Goal: Task Accomplishment & Management: Complete application form

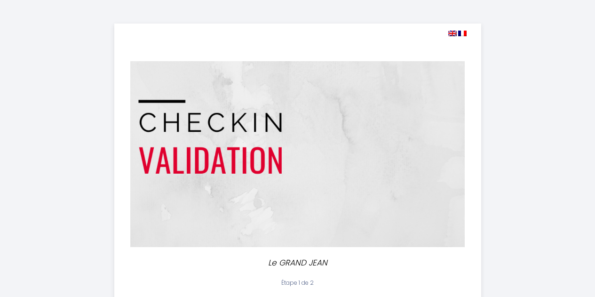
select select
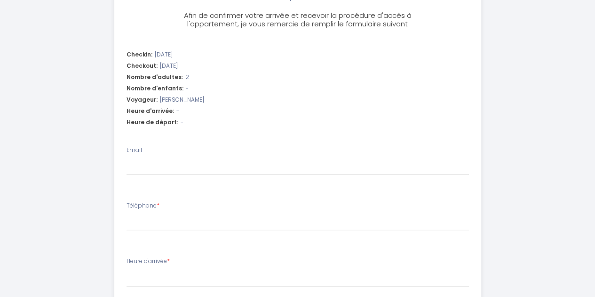
scroll to position [285, 0]
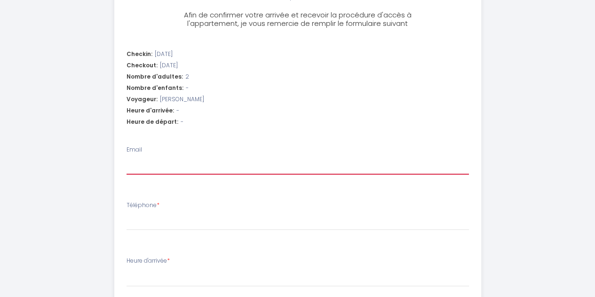
click at [243, 164] on input "Email" at bounding box center [297, 165] width 342 height 17
type input "m"
select select
type input "ma"
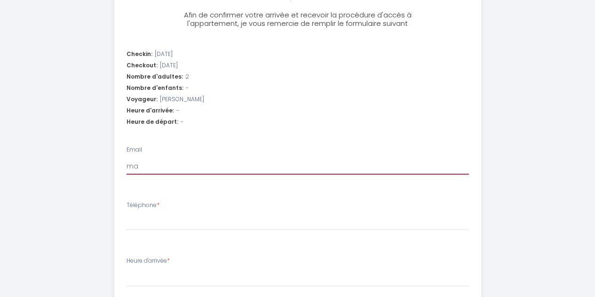
select select
type input "mat"
select select
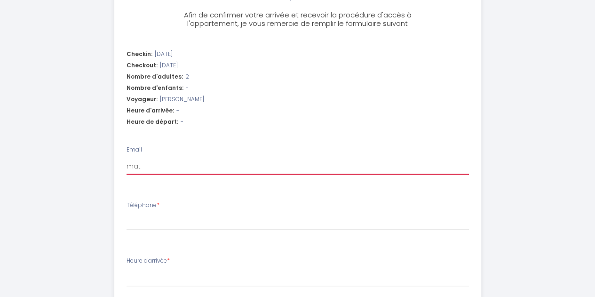
type input "matt"
select select
type input "matth"
select select
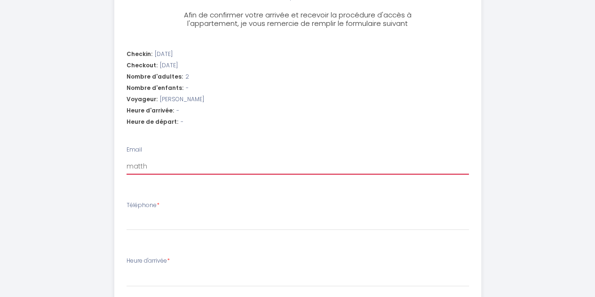
select select
type input "matthi"
select select
type input "matthia"
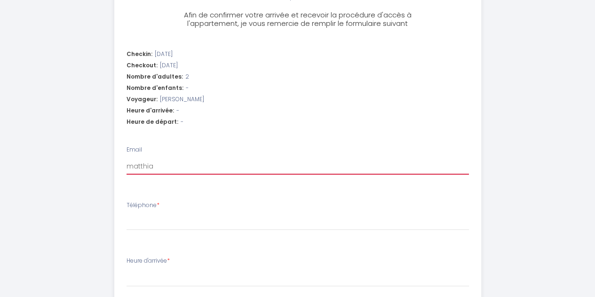
select select
type input "matthias"
select select
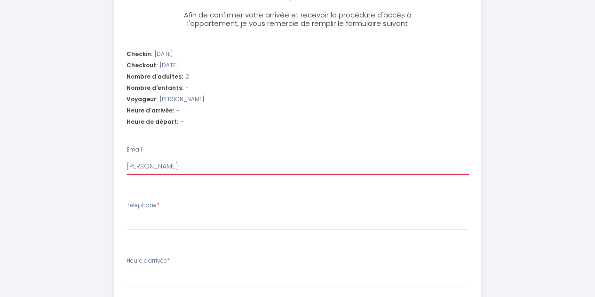
type input "matthiasb"
select select
type input "matthiasbu"
select select
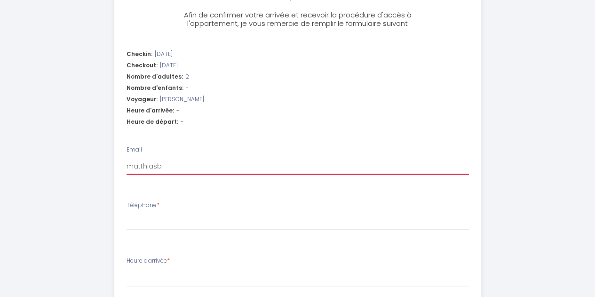
select select
type input "matthiasbur"
select select
type input "matthiasburr"
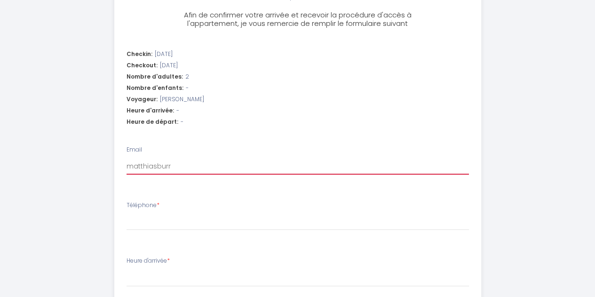
select select
type input "matthiasburr8"
select select
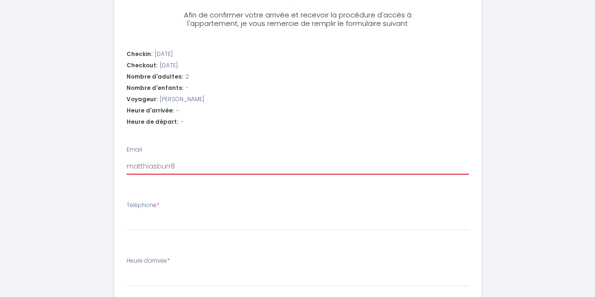
type input "matthiasburr87"
select select
type input "matthiasburr87@"
select select
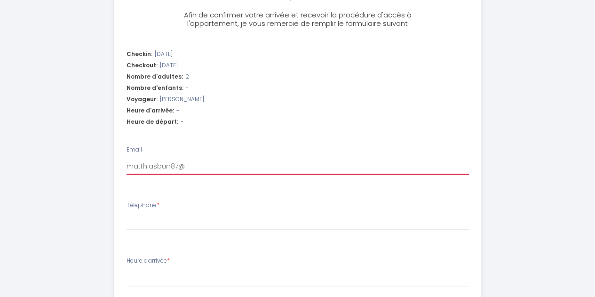
select select
type input "matthiasburr87@g"
select select
type input "matthiasburr87@gm"
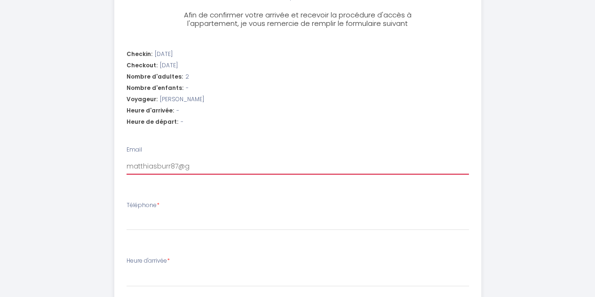
select select
type input "matthiasburr87@gma"
select select
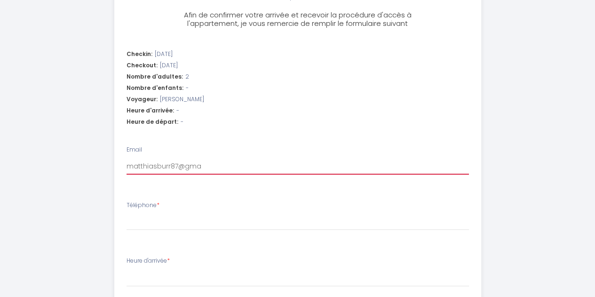
type input "matthiasburr87@gmai"
select select
type input "matthiasburr87@gmail"
select select
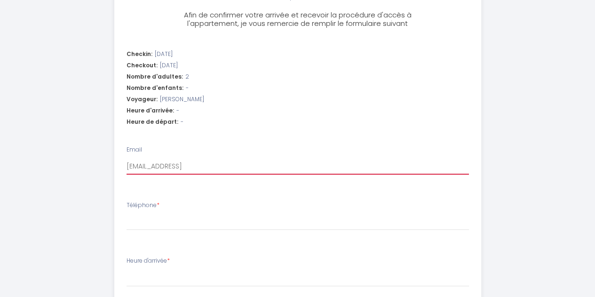
select select
type input "matthiasburr87@gmail."
select select
type input "matthiasburr87@gmail.c"
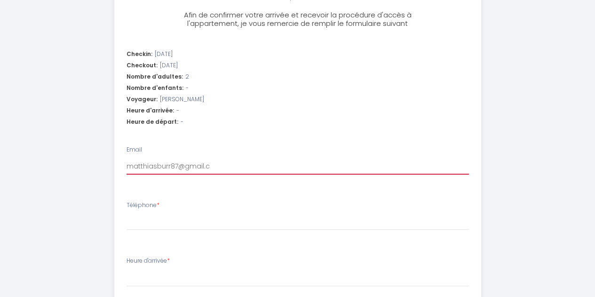
select select
type input "matthiasburr87@gmail.co"
select select
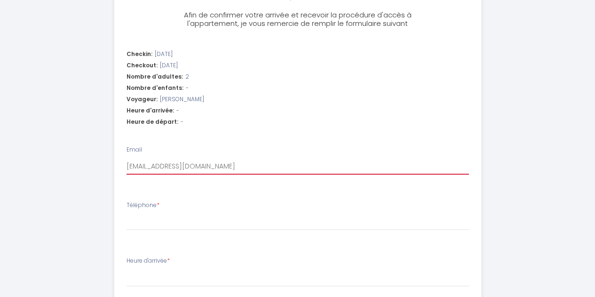
type input "matthiasburr87@gmail.com"
select select
type input "matthiasburr87@gmail.com"
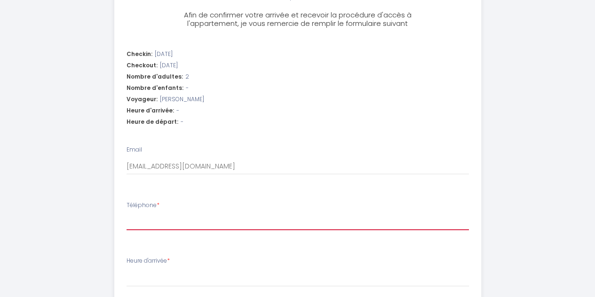
type input "0"
select select
type input "00"
select select
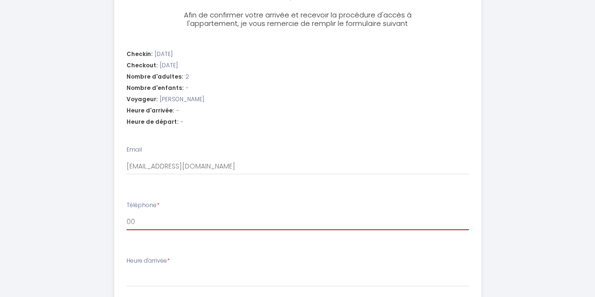
select select
type input "004"
select select
type input "0049"
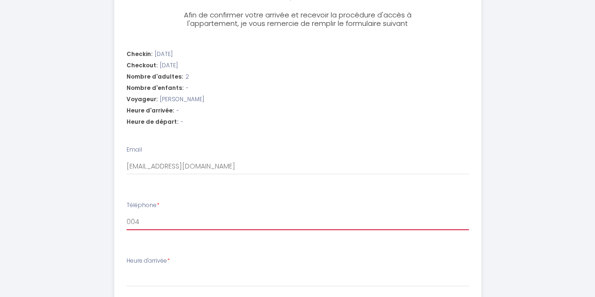
select select
type input "00491"
select select
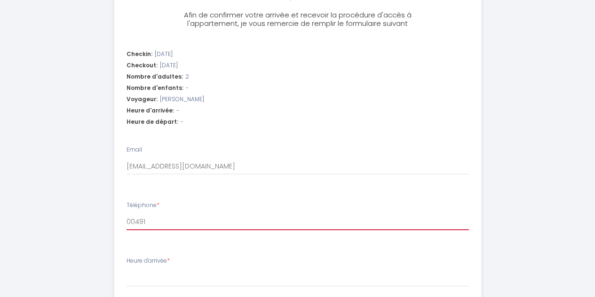
type input "004915"
select select
type input "0049151"
select select
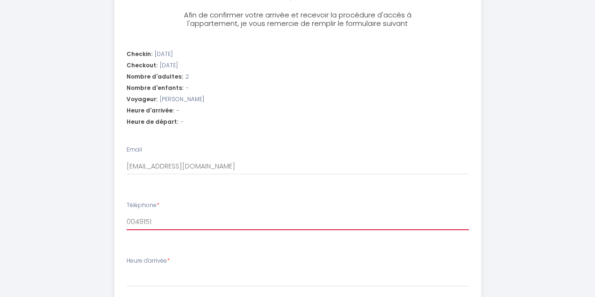
select select
type input "00491515"
select select
type input "004915157"
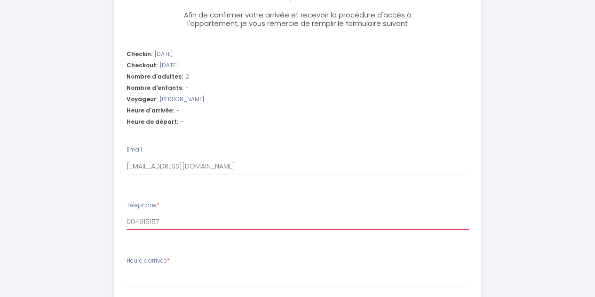
select select
type input "0049151579"
select select
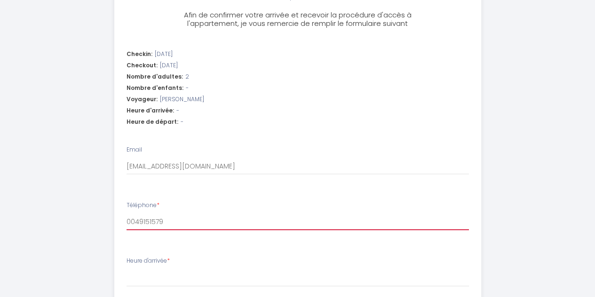
type input "00491515794"
select select
type input "004915157948"
select select
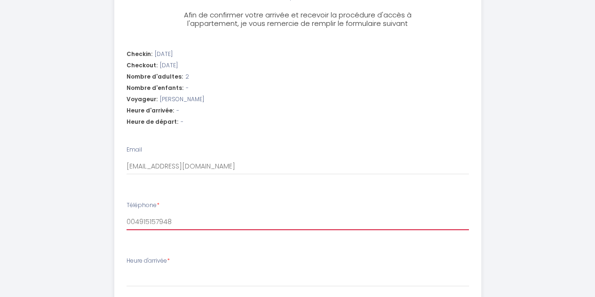
select select
type input "0049151579480"
select select
type input "00491515794804"
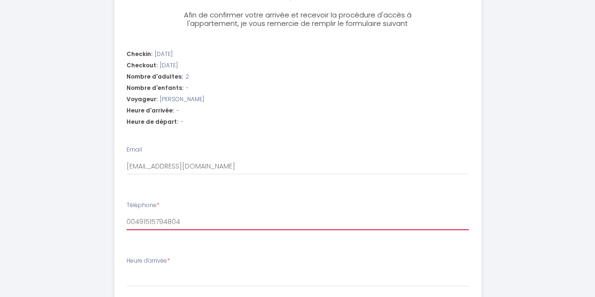
select select
type input "004915157948046"
select select
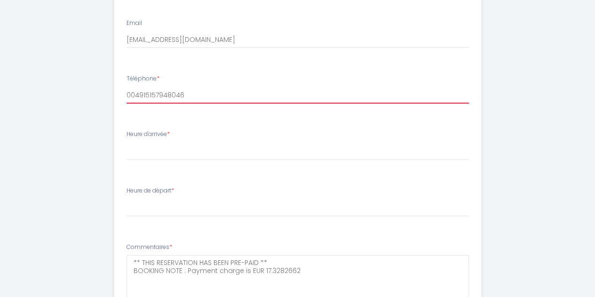
scroll to position [413, 0]
type input "004915157948046"
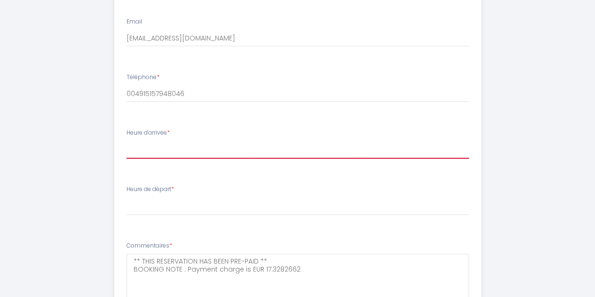
click at [214, 144] on select "15:00 15:30 16:00 16:30 17:00 17:30 18:00 18:30 19:00 19:30 20:00 20:30 21:00 2…" at bounding box center [297, 150] width 342 height 18
select select "18:00"
click at [126, 141] on select "15:00 15:30 16:00 16:30 17:00 17:30 18:00 18:30 19:00 19:30 20:00 20:30 21:00 2…" at bounding box center [297, 150] width 342 height 18
select select
click at [113, 81] on div "Checkin: 2025-09-10 Checkout: 2025-09-17 Nombre d'adultes: 2 Nombre d'enfants: …" at bounding box center [297, 115] width 378 height 431
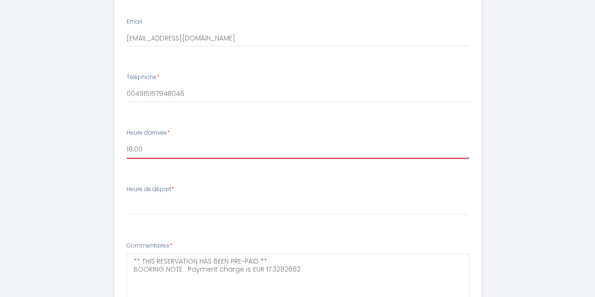
click at [175, 143] on select "15:00 15:30 16:00 16:30 17:00 17:30 18:00 18:30 19:00 19:30 20:00 20:30 21:00 2…" at bounding box center [297, 150] width 342 height 18
select select "18:30"
click at [126, 141] on select "15:00 15:30 16:00 16:30 17:00 17:30 18:00 18:30 19:00 19:30 20:00 20:30 21:00 2…" at bounding box center [297, 150] width 342 height 18
click at [179, 192] on div "Heure de départ * 00:00 00:30 01:00 01:30 02:00 02:30 03:00 03:30 04:00 04:30 0…" at bounding box center [297, 200] width 342 height 30
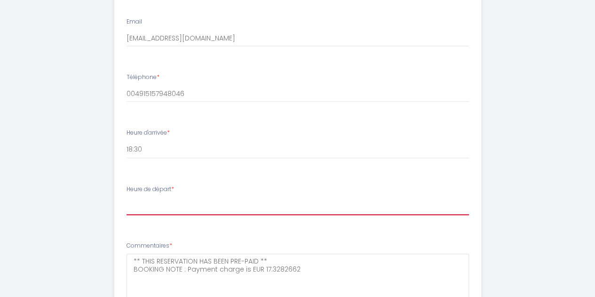
click at [160, 205] on select "00:00 00:30 01:00 01:30 02:00 02:30 03:00 03:30 04:00 04:30 05:00 05:30 06:00 0…" at bounding box center [297, 206] width 342 height 18
select select "10:30"
click at [126, 197] on select "00:00 00:30 01:00 01:30 02:00 02:30 03:00 03:30 04:00 04:30 05:00 05:30 06:00 0…" at bounding box center [297, 206] width 342 height 18
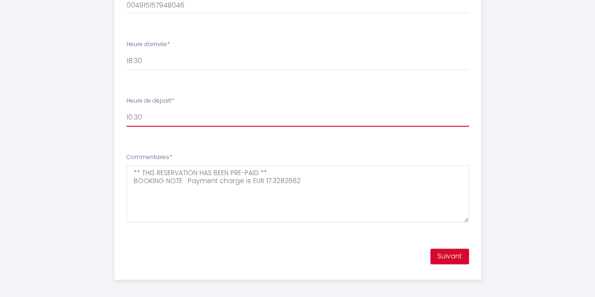
scroll to position [507, 0]
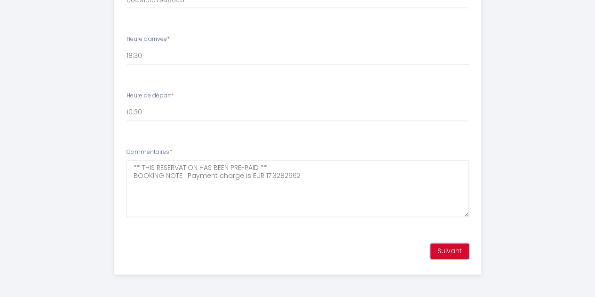
click at [454, 257] on button "Suivant" at bounding box center [449, 251] width 39 height 16
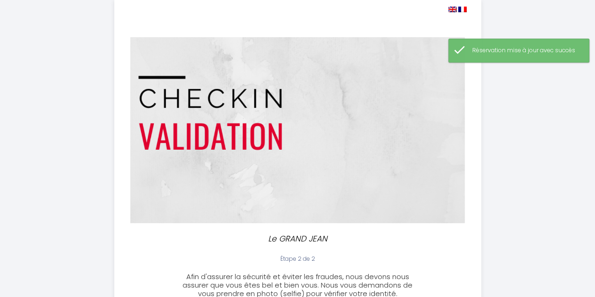
scroll to position [0, 0]
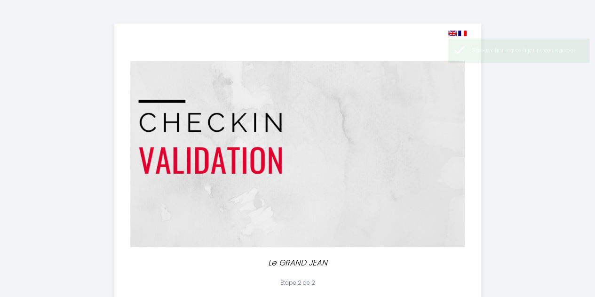
click at [448, 32] on img at bounding box center [452, 34] width 8 height 6
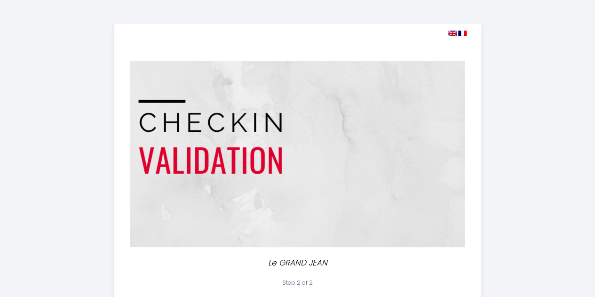
click at [451, 33] on img at bounding box center [452, 34] width 8 height 6
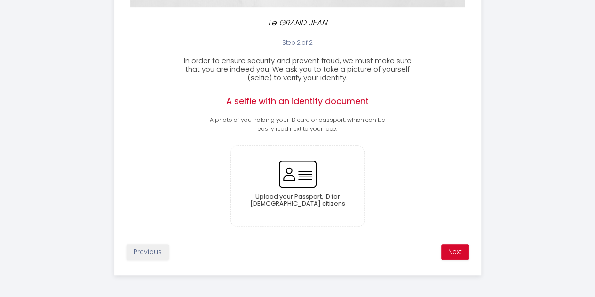
scroll to position [241, 0]
click at [293, 170] on input "file" at bounding box center [297, 185] width 133 height 80
click at [334, 164] on input "file" at bounding box center [297, 185] width 133 height 80
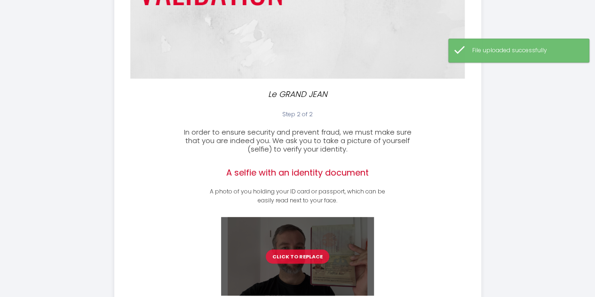
scroll to position [239, 0]
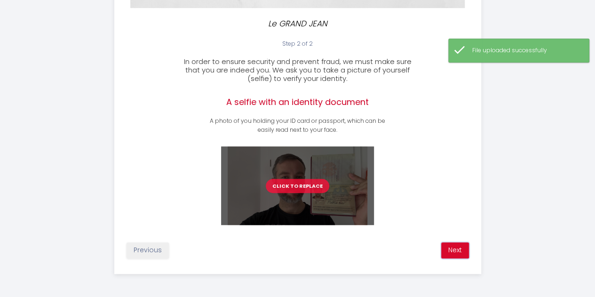
click at [454, 250] on button "Next" at bounding box center [455, 250] width 28 height 16
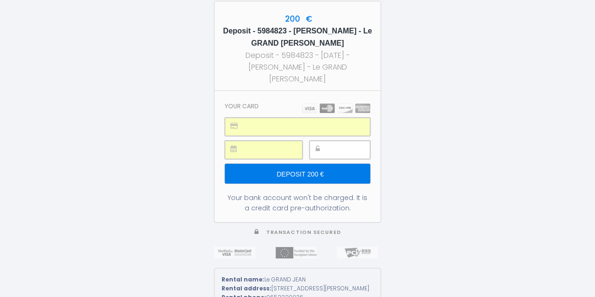
click at [316, 164] on input "Deposit 200 €" at bounding box center [297, 174] width 145 height 20
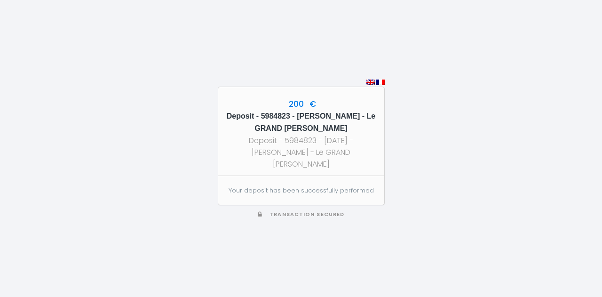
click at [306, 186] on p "Your deposit has been successfully performed" at bounding box center [300, 190] width 145 height 9
